Goal: Browse casually: Explore the website without a specific task or goal

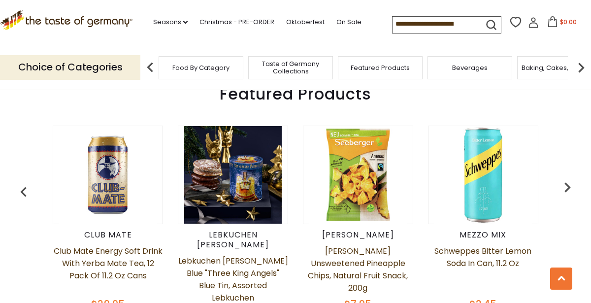
scroll to position [398, 0]
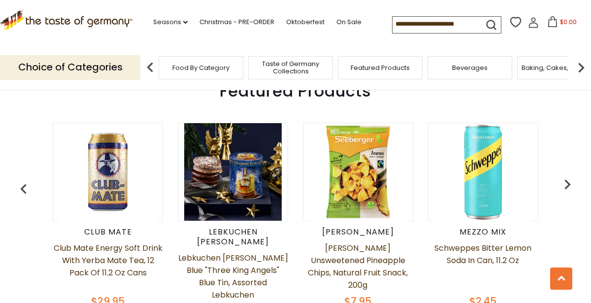
click at [566, 177] on img "button" at bounding box center [567, 184] width 20 height 20
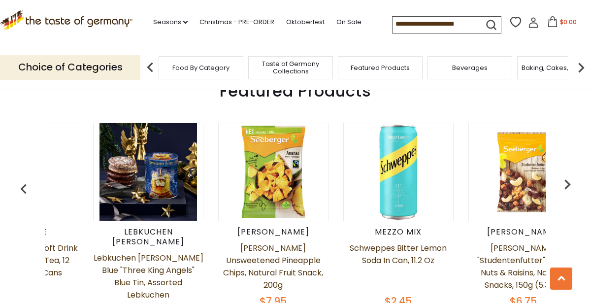
scroll to position [0, 125]
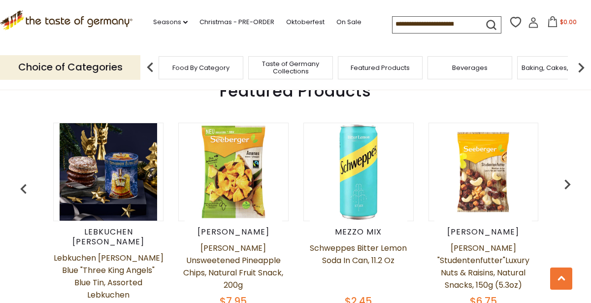
click at [564, 182] on img "button" at bounding box center [567, 184] width 20 height 20
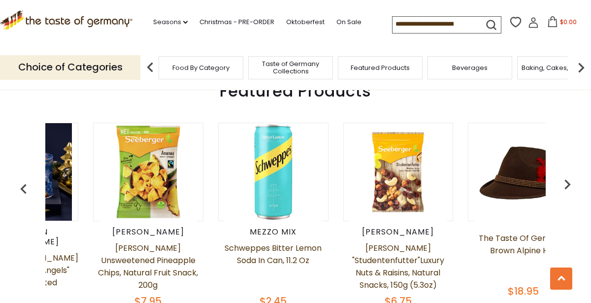
scroll to position [0, 250]
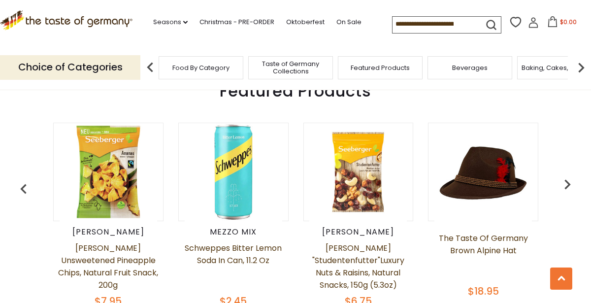
click at [565, 178] on img "button" at bounding box center [567, 184] width 20 height 20
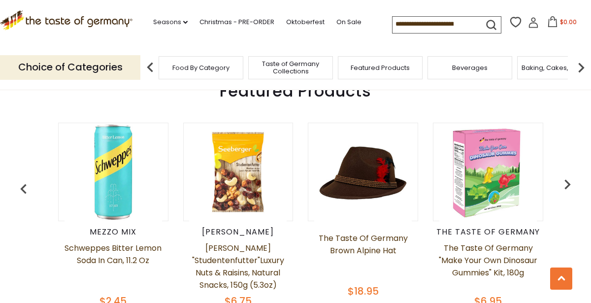
scroll to position [0, 375]
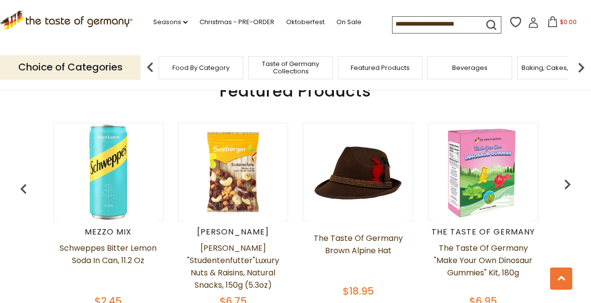
click at [564, 181] on img "button" at bounding box center [567, 184] width 20 height 20
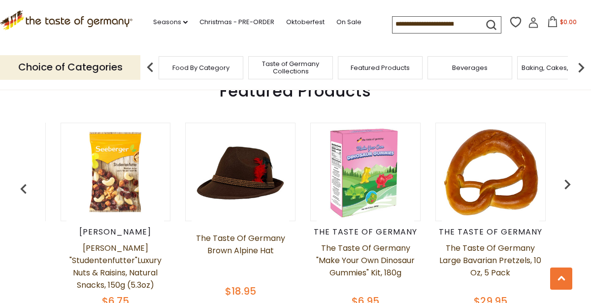
scroll to position [0, 500]
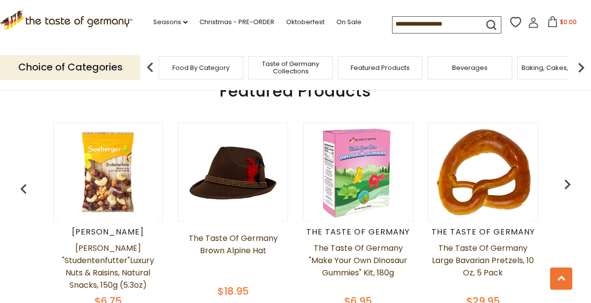
click at [563, 178] on img "button" at bounding box center [567, 184] width 20 height 20
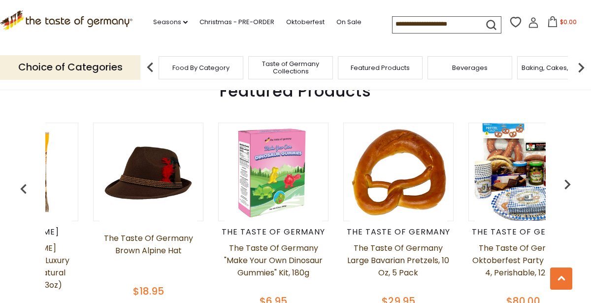
scroll to position [0, 624]
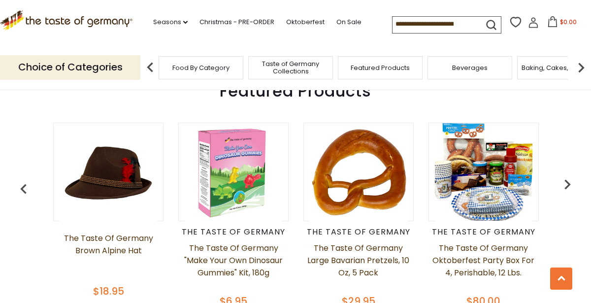
click at [562, 178] on img "button" at bounding box center [567, 184] width 20 height 20
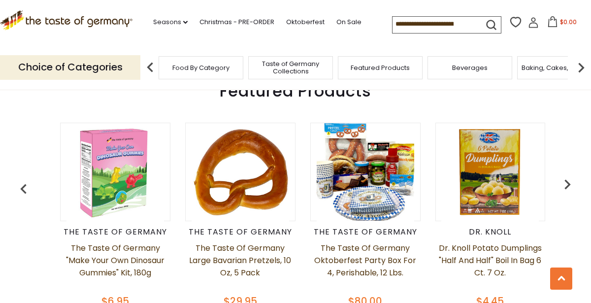
scroll to position [0, 749]
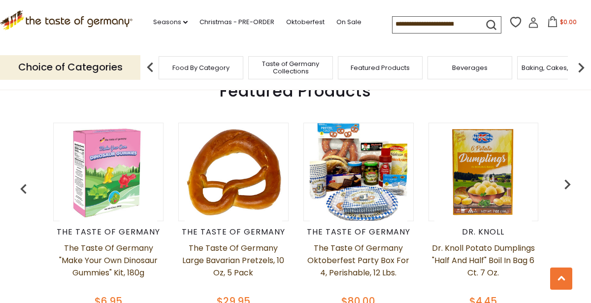
click at [561, 177] on img "button" at bounding box center [567, 184] width 20 height 20
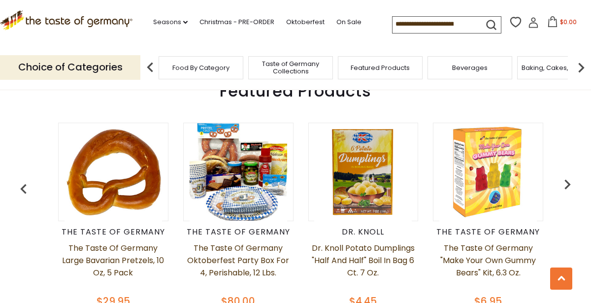
scroll to position [0, 874]
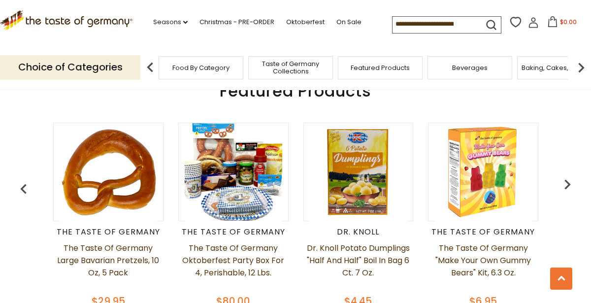
click at [563, 174] on img "button" at bounding box center [567, 184] width 20 height 20
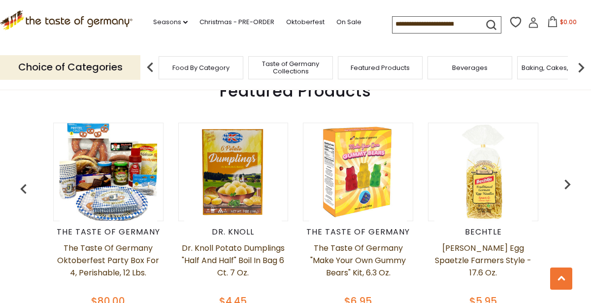
click at [563, 178] on img "button" at bounding box center [567, 184] width 20 height 20
click at [563, 177] on img "button" at bounding box center [567, 184] width 20 height 20
click at [564, 180] on img "button" at bounding box center [567, 184] width 20 height 20
click at [567, 178] on img "button" at bounding box center [567, 184] width 20 height 20
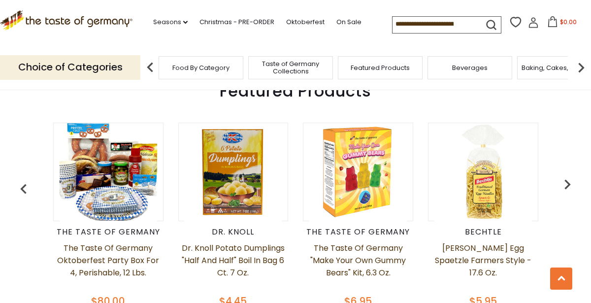
click at [564, 181] on img "button" at bounding box center [567, 184] width 20 height 20
click at [566, 182] on img "button" at bounding box center [567, 184] width 20 height 20
click at [568, 182] on img "button" at bounding box center [567, 184] width 20 height 20
click at [194, 66] on span "Food By Category" at bounding box center [200, 67] width 57 height 7
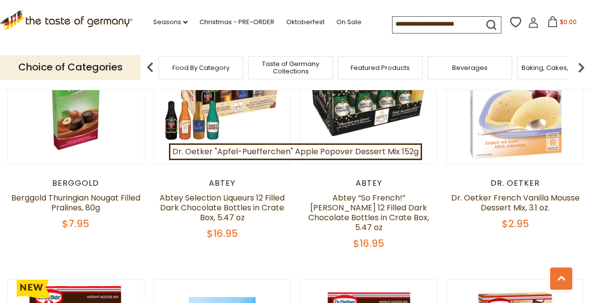
scroll to position [642, 0]
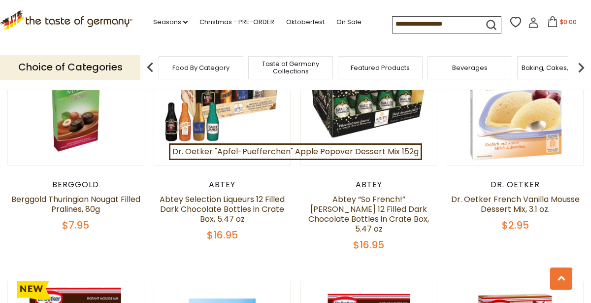
click at [220, 64] on span "Food By Category" at bounding box center [200, 67] width 57 height 7
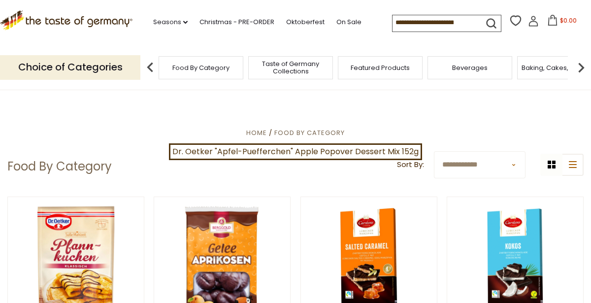
click at [546, 67] on span "Baking, Cakes, Desserts" at bounding box center [559, 67] width 76 height 7
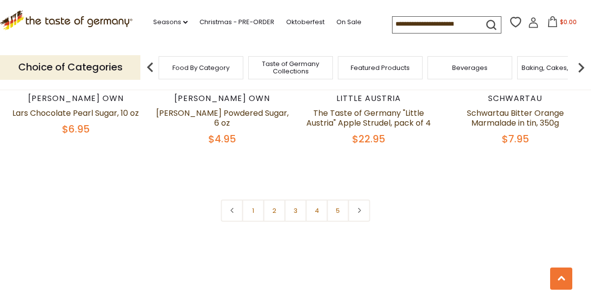
scroll to position [2328, 0]
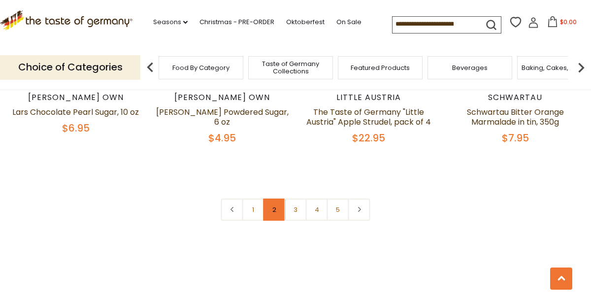
click at [281, 198] on link "2" at bounding box center [274, 209] width 22 height 22
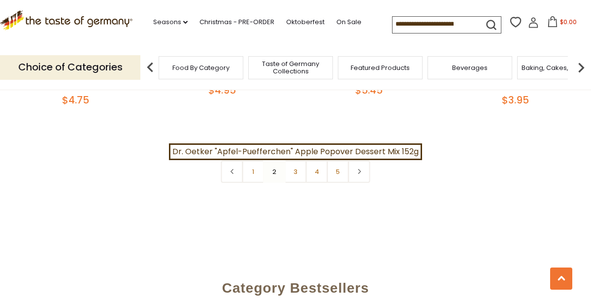
scroll to position [2378, 0]
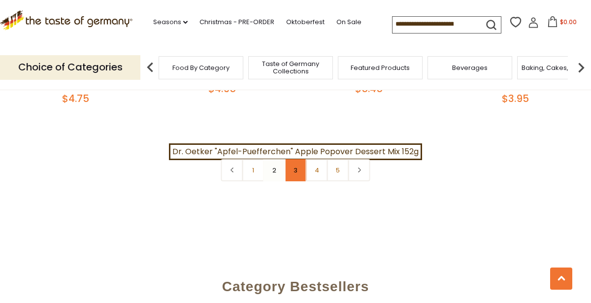
click at [295, 159] on link "3" at bounding box center [295, 170] width 22 height 22
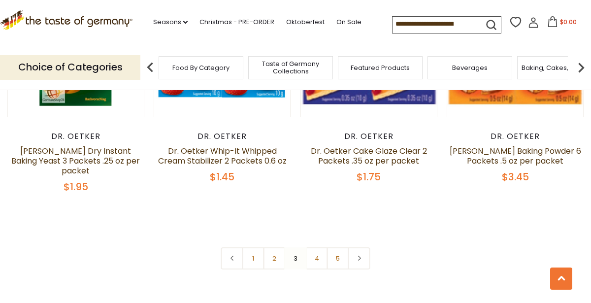
scroll to position [2285, 0]
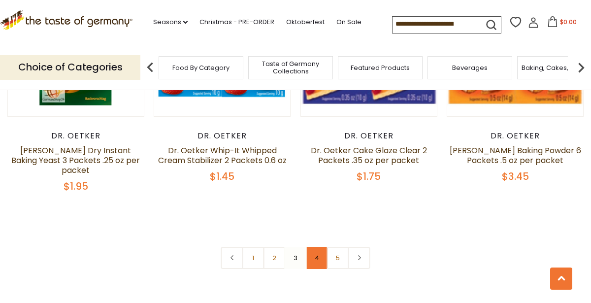
click at [317, 247] on link "4" at bounding box center [317, 258] width 22 height 22
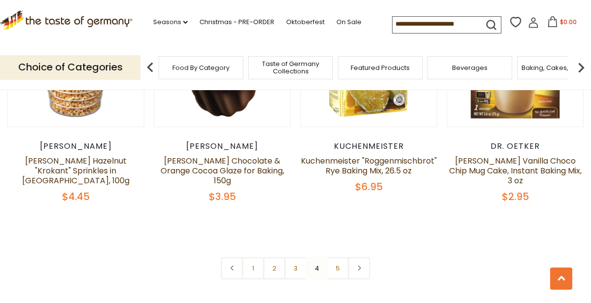
scroll to position [2270, 0]
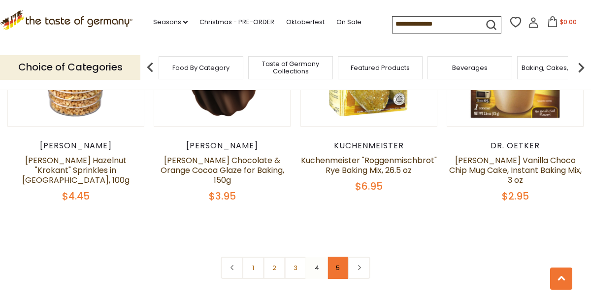
click at [335, 256] on link "5" at bounding box center [338, 267] width 22 height 22
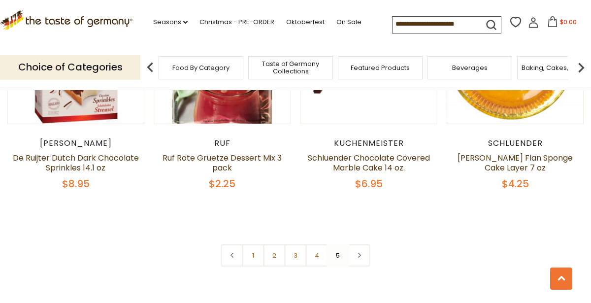
scroll to position [1568, 0]
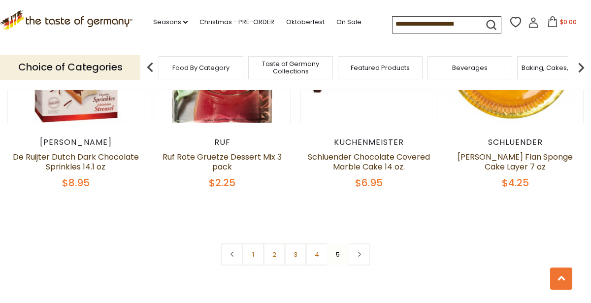
click at [401, 67] on span "Featured Products" at bounding box center [379, 67] width 59 height 7
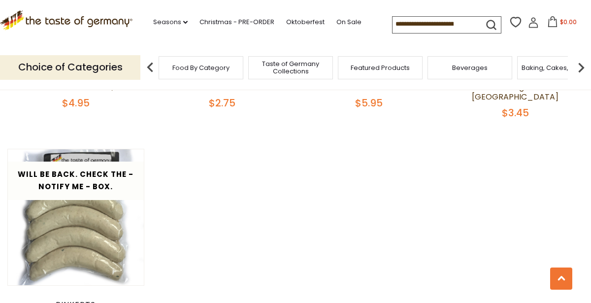
scroll to position [1018, 0]
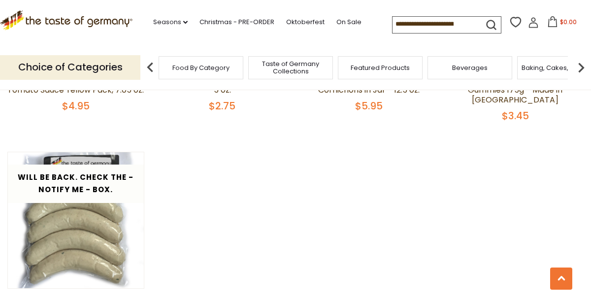
click at [305, 63] on span "Taste of Germany Collections" at bounding box center [290, 67] width 79 height 15
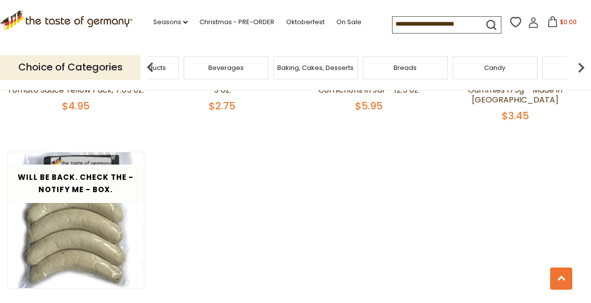
click at [576, 66] on img at bounding box center [581, 68] width 20 height 20
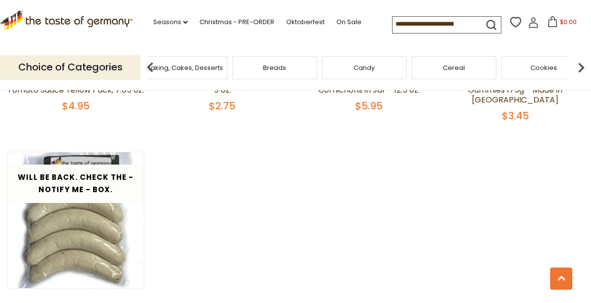
click at [549, 67] on span "Cookies" at bounding box center [543, 67] width 27 height 7
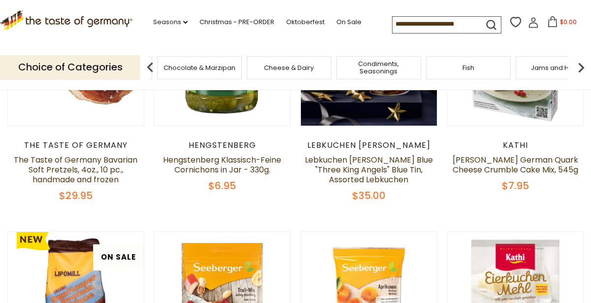
scroll to position [207, 0]
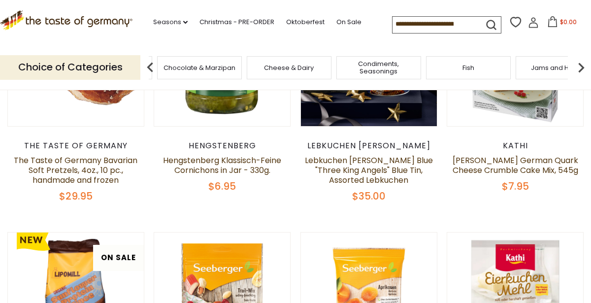
click at [387, 64] on span "Condiments, Seasonings" at bounding box center [378, 67] width 79 height 15
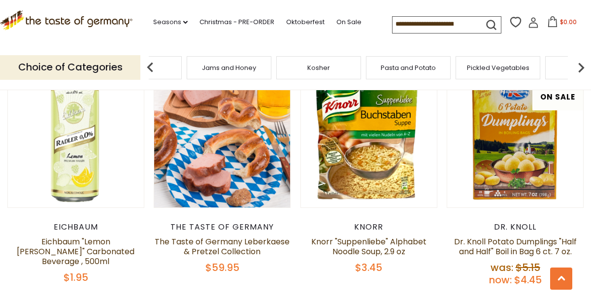
scroll to position [611, 0]
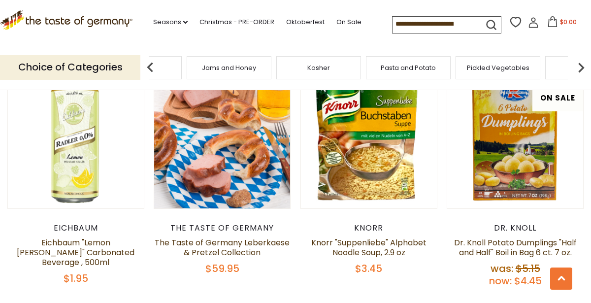
click at [579, 69] on img at bounding box center [581, 68] width 20 height 20
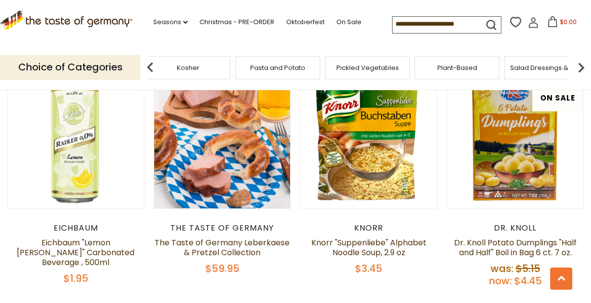
click at [580, 68] on img at bounding box center [581, 68] width 20 height 20
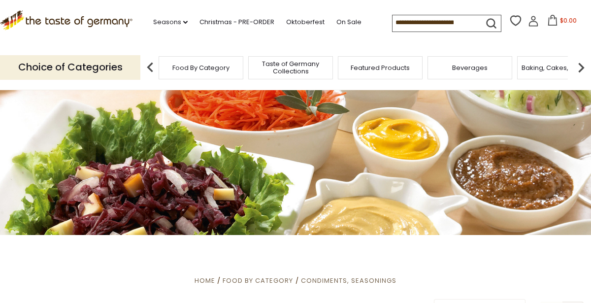
click at [226, 65] on span "Food By Category" at bounding box center [200, 67] width 57 height 7
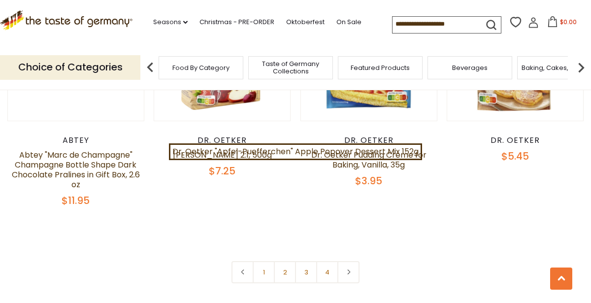
scroll to position [2140, 0]
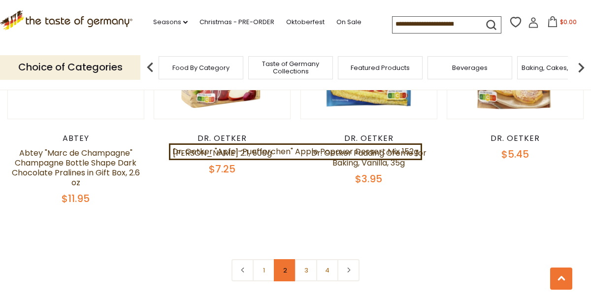
click at [282, 259] on link "2" at bounding box center [285, 270] width 22 height 22
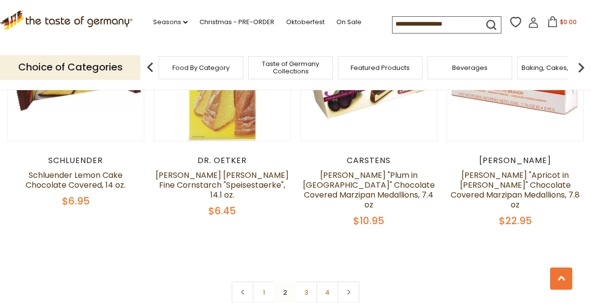
scroll to position [2157, 0]
click at [304, 281] on link "3" at bounding box center [306, 292] width 22 height 22
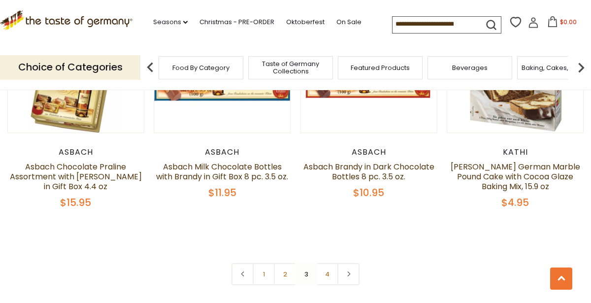
scroll to position [2110, 0]
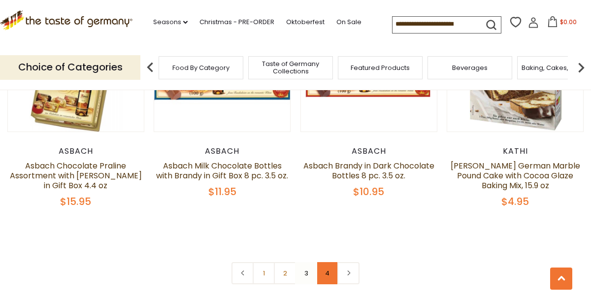
click at [326, 263] on link "4" at bounding box center [327, 273] width 22 height 22
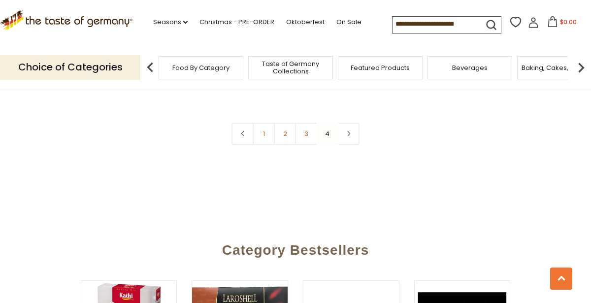
scroll to position [1532, 0]
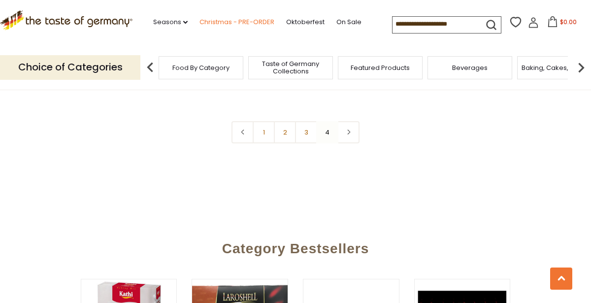
click at [216, 22] on link "Christmas - PRE-ORDER" at bounding box center [236, 22] width 75 height 11
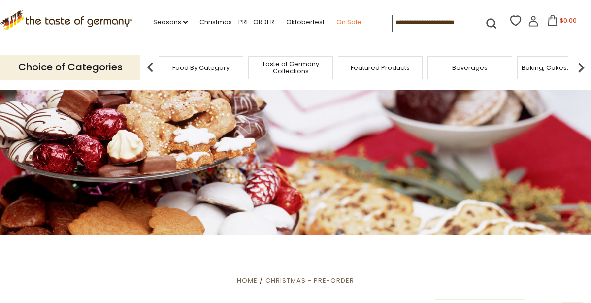
click at [336, 28] on link "On Sale" at bounding box center [348, 22] width 25 height 11
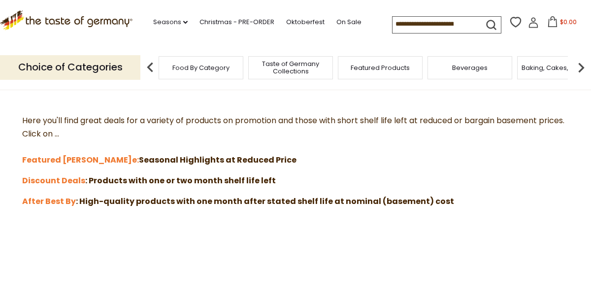
scroll to position [258, 0]
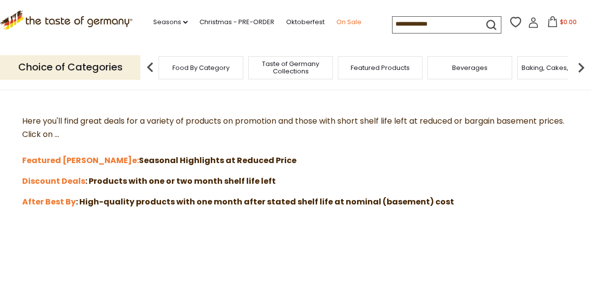
click at [336, 28] on link "On Sale" at bounding box center [348, 22] width 25 height 11
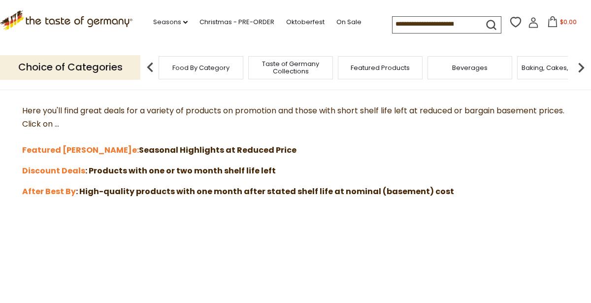
scroll to position [271, 0]
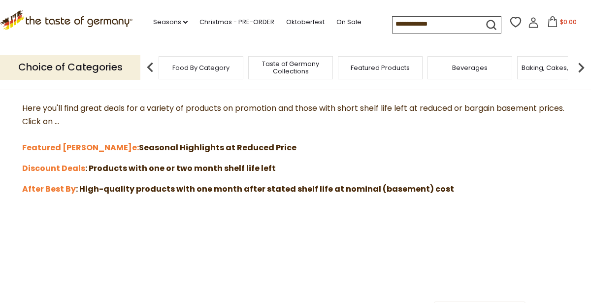
click at [132, 145] on strong "e: Seasonal Highlights at Reduced Price" at bounding box center [214, 147] width 164 height 11
click at [62, 147] on strong "Featured [PERSON_NAME]" at bounding box center [77, 147] width 110 height 11
click at [257, 170] on strong ": Products with one or two month shelf life left" at bounding box center [180, 167] width 190 height 11
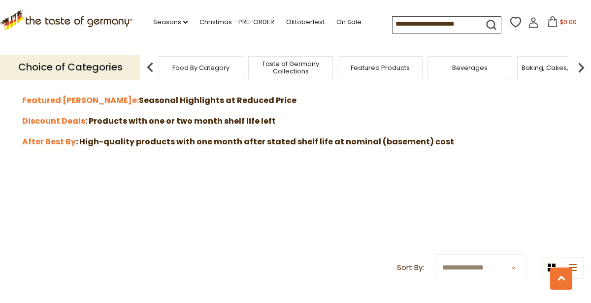
scroll to position [315, 0]
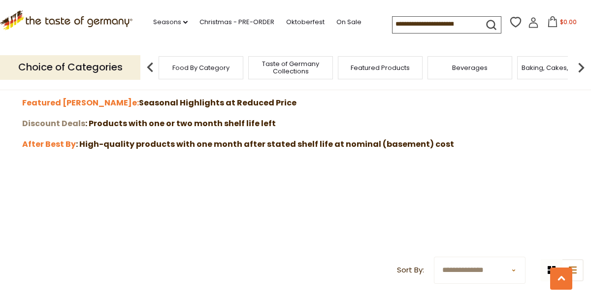
click at [37, 124] on strong "Discount Deals" at bounding box center [53, 123] width 63 height 11
click at [47, 146] on strong "After Best By" at bounding box center [49, 143] width 54 height 11
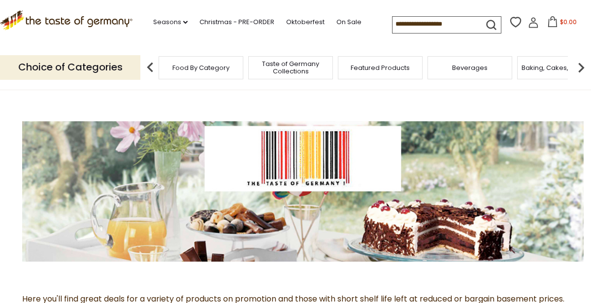
scroll to position [78, 0]
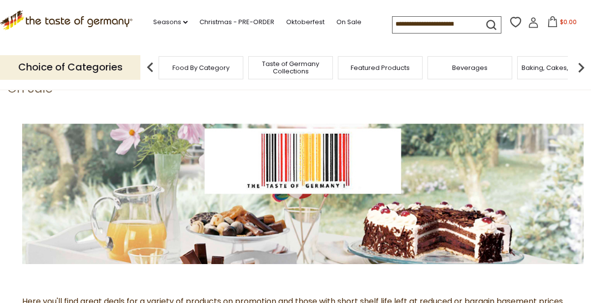
click at [471, 223] on img at bounding box center [302, 194] width 561 height 140
click at [452, 233] on img at bounding box center [302, 194] width 561 height 140
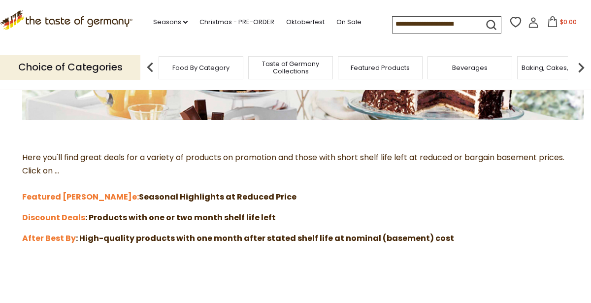
scroll to position [223, 0]
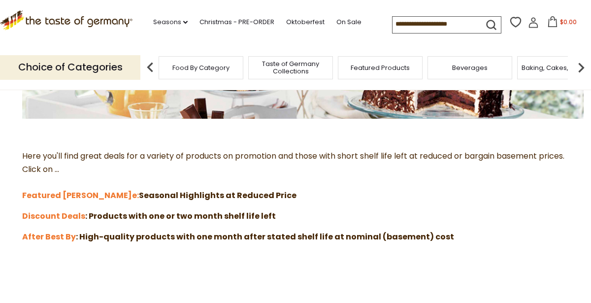
click at [133, 216] on strong ": Products with one or two month shelf life left" at bounding box center [180, 215] width 190 height 11
click at [111, 216] on strong ": Products with one or two month shelf life left" at bounding box center [180, 215] width 190 height 11
click at [43, 213] on strong "Discount Deals" at bounding box center [53, 215] width 63 height 11
click at [581, 69] on img at bounding box center [581, 68] width 20 height 20
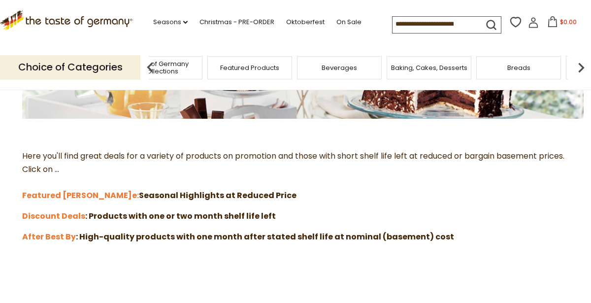
click at [576, 69] on img at bounding box center [581, 68] width 20 height 20
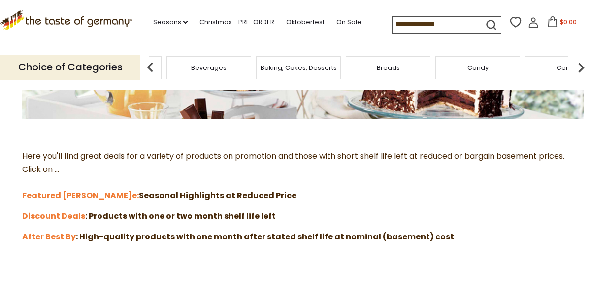
click at [581, 68] on img at bounding box center [581, 68] width 20 height 20
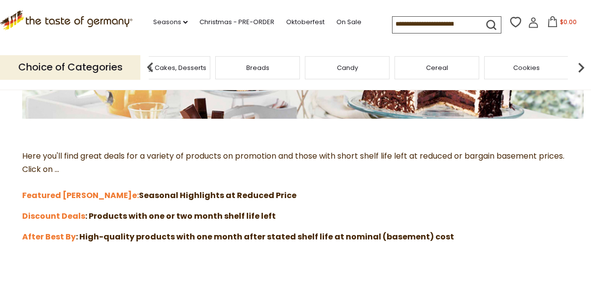
click at [530, 67] on span "Cookies" at bounding box center [526, 67] width 27 height 7
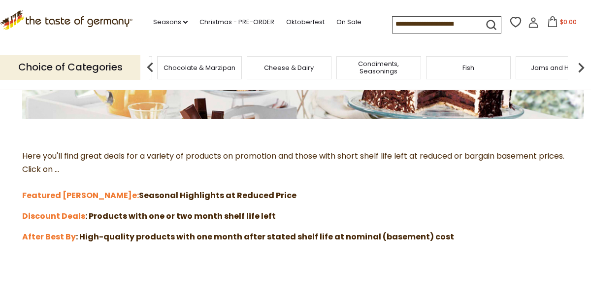
click at [389, 64] on span "Condiments, Seasonings" at bounding box center [378, 67] width 79 height 15
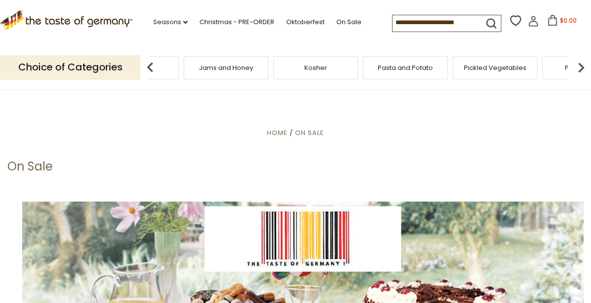
scroll to position [0, 0]
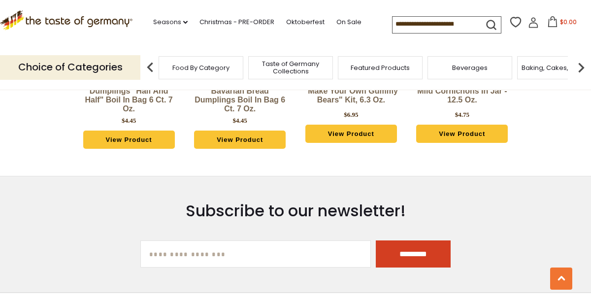
scroll to position [850, 0]
click at [93, 69] on p "Choice of Categories" at bounding box center [70, 67] width 140 height 24
